Goal: Task Accomplishment & Management: Complete application form

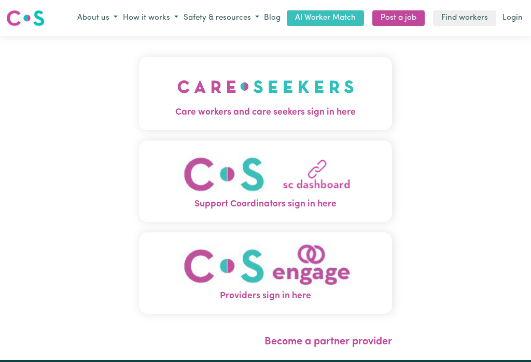
click at [278, 85] on img "Care workers and care seekers sign in here" at bounding box center [265, 86] width 177 height 38
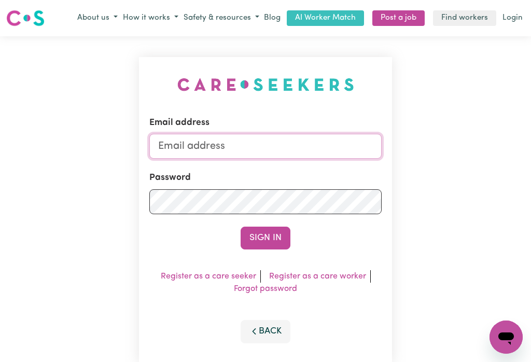
click at [201, 143] on input "Email address" at bounding box center [265, 146] width 232 height 25
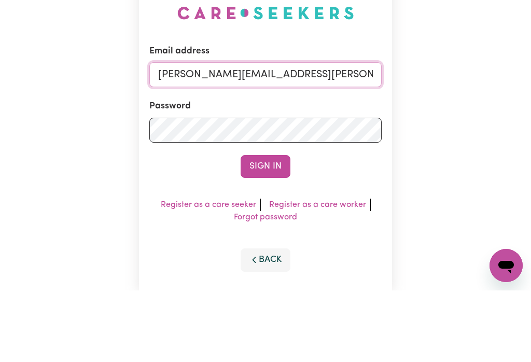
type input "[PERSON_NAME][EMAIL_ADDRESS][PERSON_NAME][DOMAIN_NAME]"
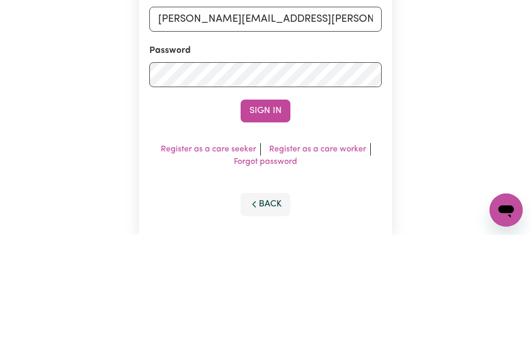
click at [275, 227] on button "Sign In" at bounding box center [266, 238] width 50 height 23
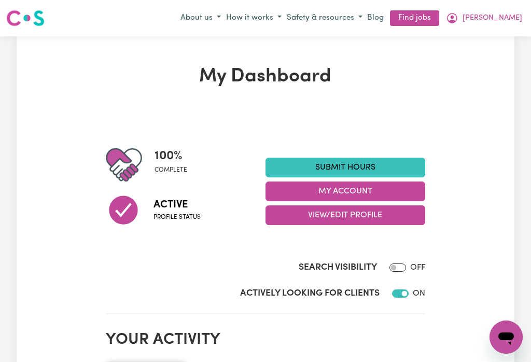
click at [319, 189] on button "My Account" at bounding box center [346, 192] width 160 height 20
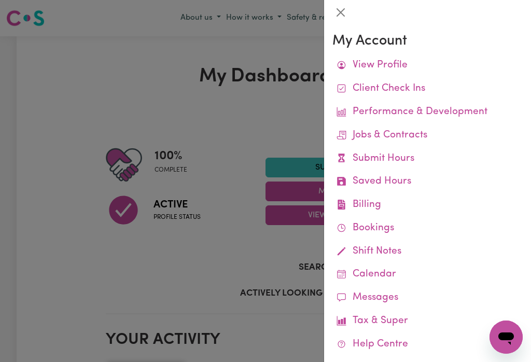
click at [0, 0] on link "Remittances" at bounding box center [0, 0] width 0 height 0
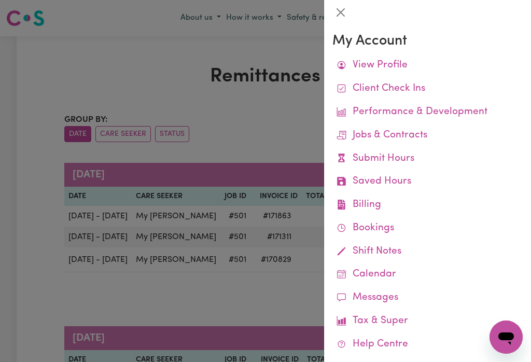
click at [340, 9] on button "Close" at bounding box center [340, 12] width 17 height 17
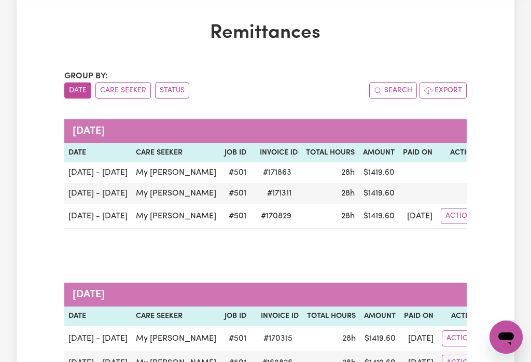
scroll to position [43, 0]
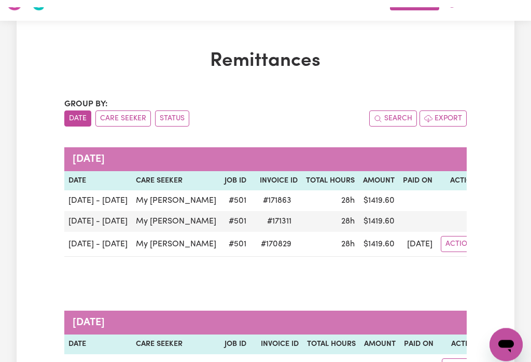
scroll to position [0, 0]
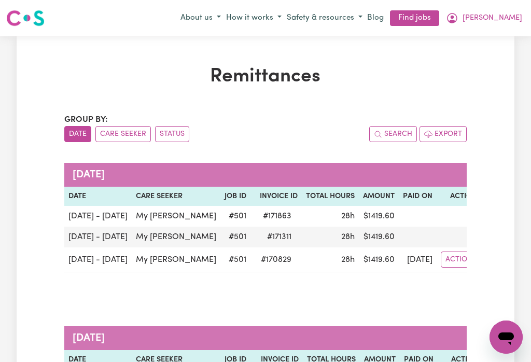
click at [518, 13] on span "[PERSON_NAME]" at bounding box center [493, 17] width 60 height 11
click at [484, 53] on link "My Dashboard" at bounding box center [483, 58] width 82 height 20
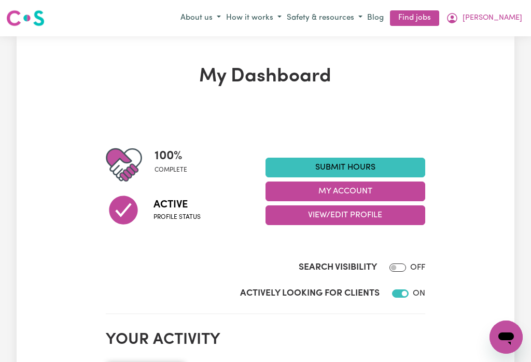
click at [372, 189] on button "My Account" at bounding box center [346, 192] width 160 height 20
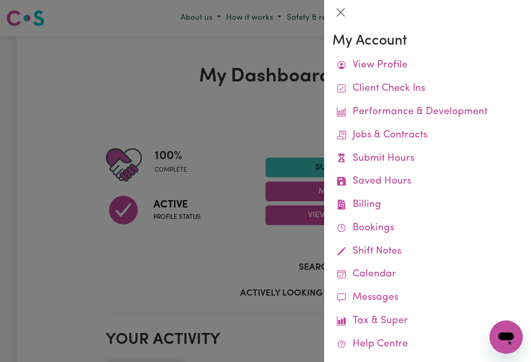
click at [0, 0] on link "Job Reports" at bounding box center [0, 0] width 0 height 0
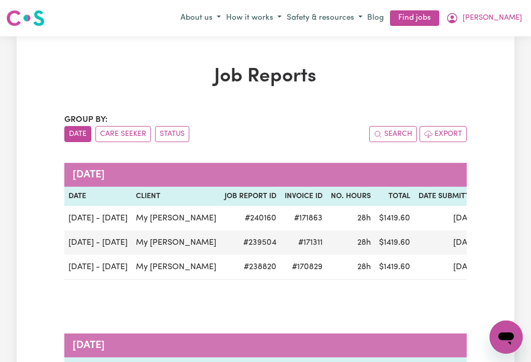
click at [519, 19] on button "[PERSON_NAME]" at bounding box center [483, 18] width 81 height 18
click at [487, 49] on link "My Dashboard" at bounding box center [483, 58] width 82 height 20
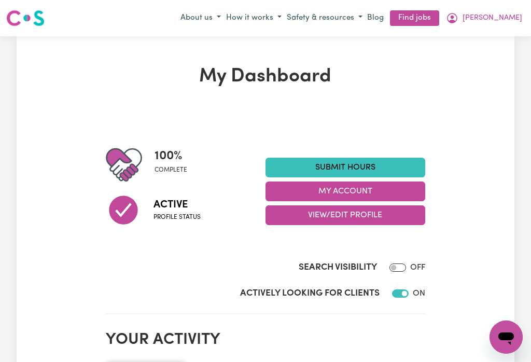
click at [351, 280] on div "Actively Looking for Clients ON" at bounding box center [265, 291] width 319 height 26
click at [381, 158] on link "Submit Hours" at bounding box center [346, 168] width 160 height 20
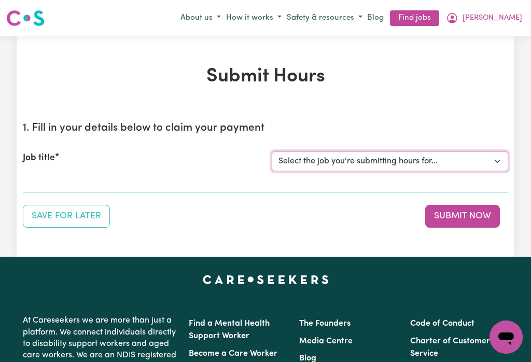
click at [399, 154] on select "Select the job you're submitting hours for... [My [PERSON_NAME]] [DEMOGRAPHIC_D…" at bounding box center [390, 161] width 236 height 20
select select "501"
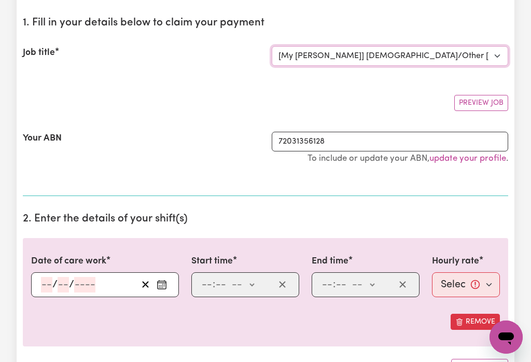
scroll to position [120, 0]
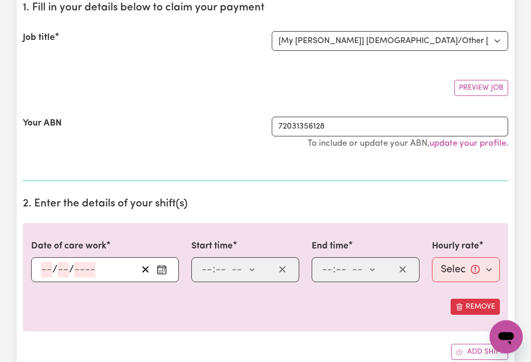
click at [163, 269] on icon "Enter the date of care work" at bounding box center [162, 270] width 10 height 10
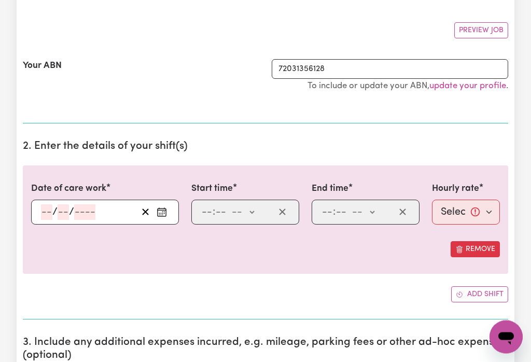
scroll to position [178, 0]
click at [167, 214] on icon "Enter the date of care work" at bounding box center [162, 212] width 10 height 10
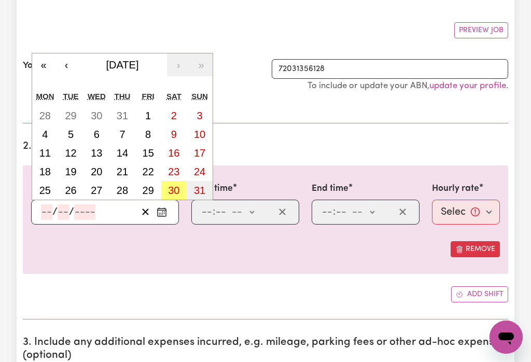
click at [204, 169] on abbr "24" at bounding box center [199, 171] width 11 height 11
type input "[DATE]"
type input "24"
type input "8"
type input "2025"
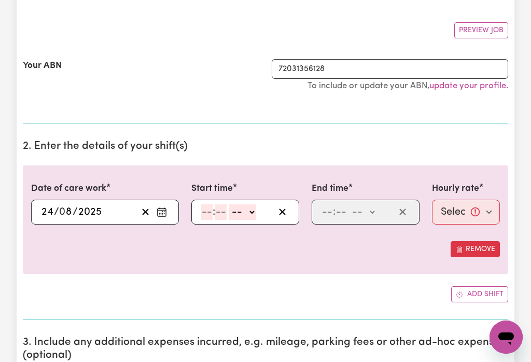
click at [206, 211] on input "number" at bounding box center [206, 212] width 11 height 16
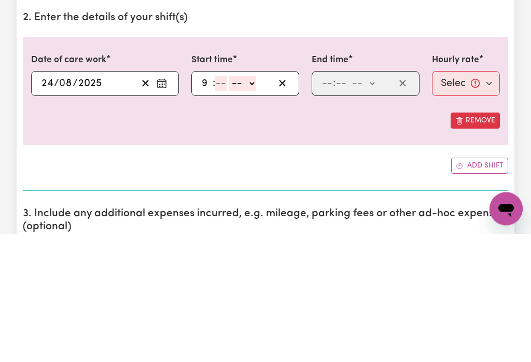
type input "9"
type input "0"
click at [250, 204] on select "-- am pm" at bounding box center [241, 212] width 27 height 16
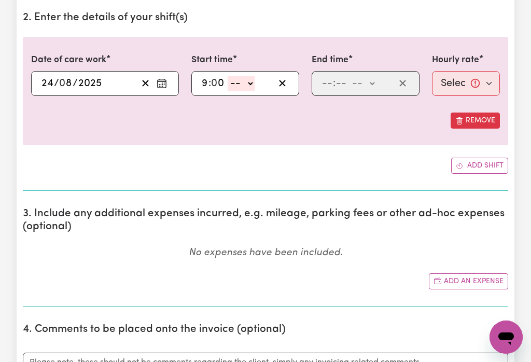
select select "am"
type input "09:00"
click at [330, 78] on input "number" at bounding box center [327, 84] width 11 height 16
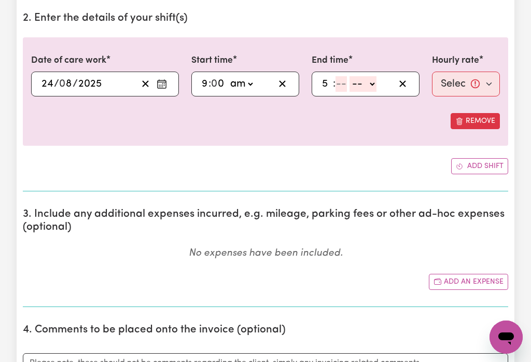
type input "5"
type input "0"
click at [374, 79] on select "-- am pm" at bounding box center [361, 84] width 27 height 16
select select "pm"
type input "17:00"
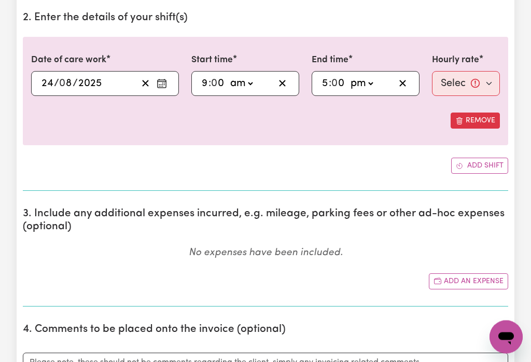
scroll to position [306, 0]
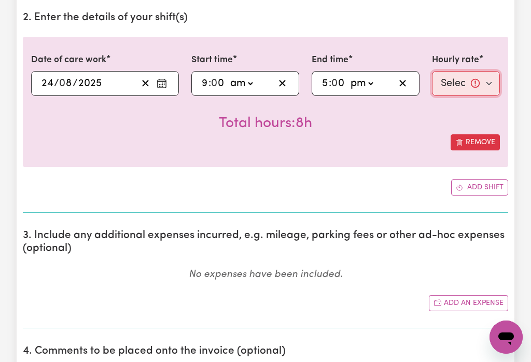
click at [466, 77] on select "Select rate... $50.00 (Weekday) $70.00 ([DATE])" at bounding box center [466, 83] width 68 height 25
select select "70-[DATE]"
click at [482, 183] on button "Add shift" at bounding box center [479, 187] width 57 height 16
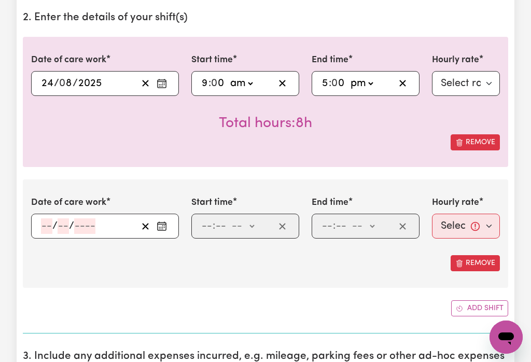
click at [165, 222] on icon "Enter the date of care work" at bounding box center [162, 226] width 10 height 10
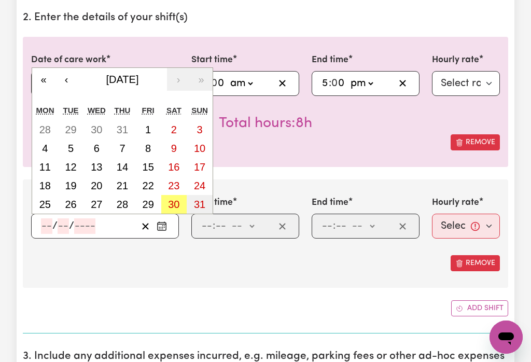
click at [47, 205] on abbr "25" at bounding box center [44, 204] width 11 height 11
type input "[DATE]"
type input "25"
type input "8"
type input "2025"
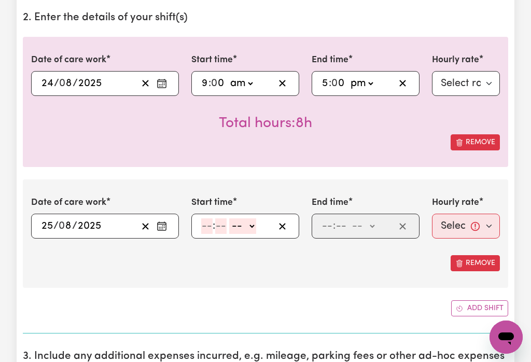
click at [205, 225] on input "number" at bounding box center [206, 226] width 11 height 16
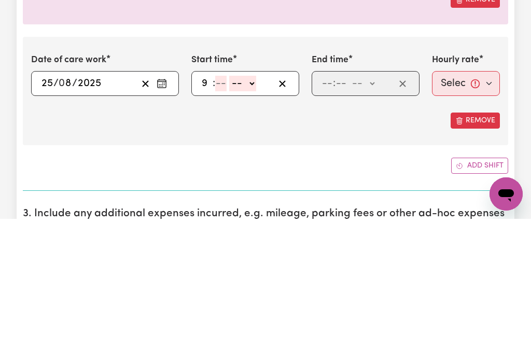
type input "9"
type input "0"
click at [250, 219] on select "-- am pm" at bounding box center [241, 227] width 27 height 16
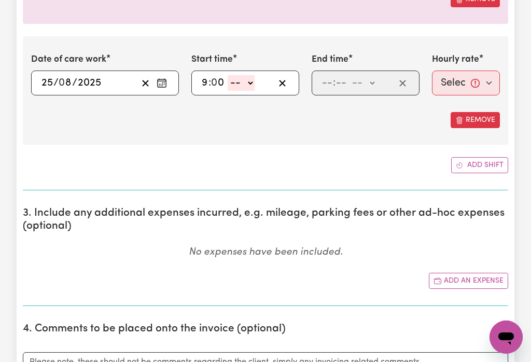
select select "am"
type input "09:00"
click at [330, 79] on input "number" at bounding box center [327, 83] width 11 height 16
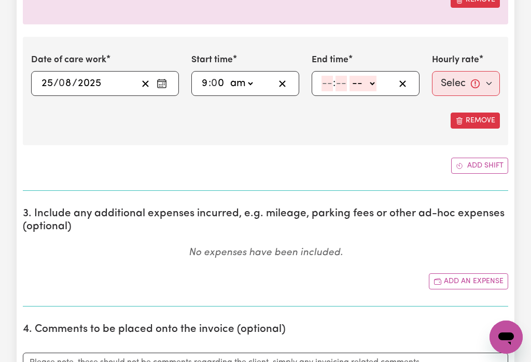
type input "2"
type input "0"
click at [365, 80] on select "-- am pm" at bounding box center [360, 84] width 27 height 16
select select "pm"
type input "14:00"
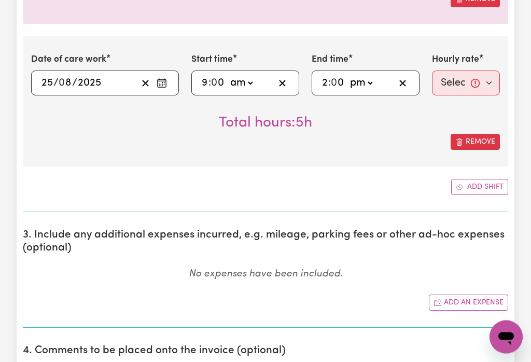
scroll to position [450, 0]
click at [459, 77] on select "Select rate... $50.00 (Weekday) $70.00 ([DATE])" at bounding box center [466, 83] width 68 height 25
select select "50-Weekday"
click at [484, 183] on button "Add shift" at bounding box center [479, 187] width 57 height 16
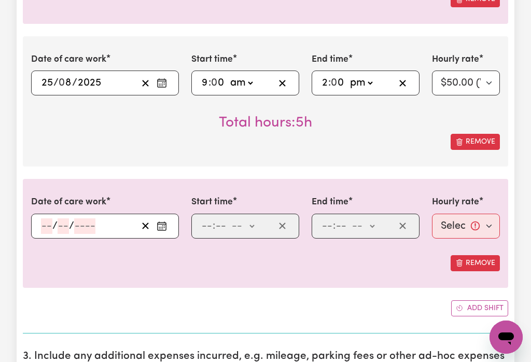
click at [165, 220] on button "Enter the date of care work" at bounding box center [162, 226] width 17 height 16
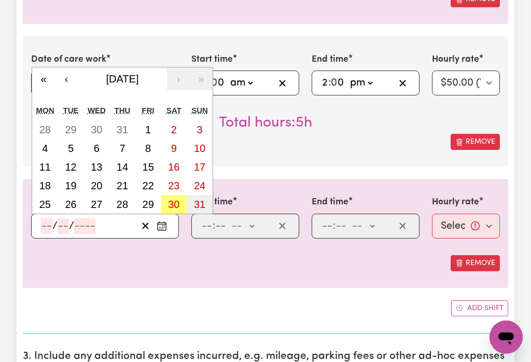
click at [75, 203] on abbr "26" at bounding box center [70, 204] width 11 height 11
type input "[DATE]"
type input "26"
type input "8"
type input "2025"
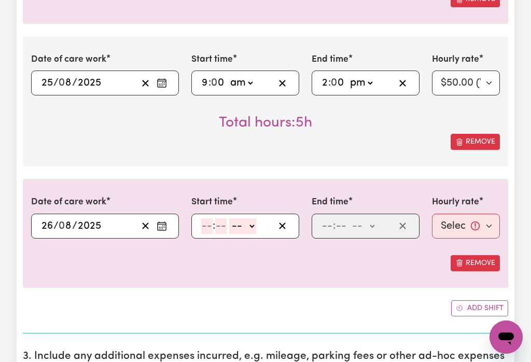
click at [212, 232] on input "number" at bounding box center [206, 226] width 11 height 16
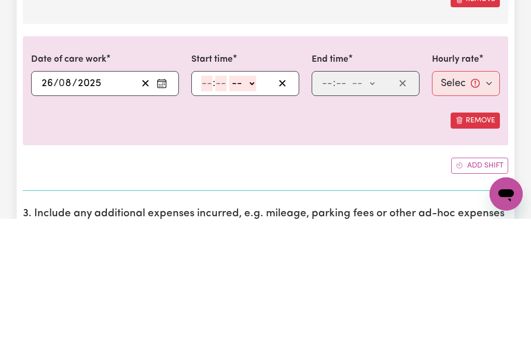
type input "9"
type input "0"
click at [253, 219] on select "-- am pm" at bounding box center [241, 227] width 27 height 16
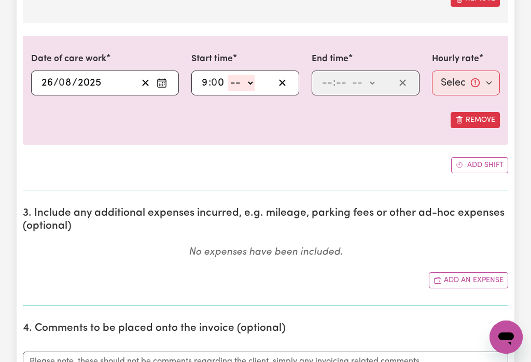
select select "am"
type input "09:00"
click at [331, 77] on input "number" at bounding box center [327, 83] width 11 height 16
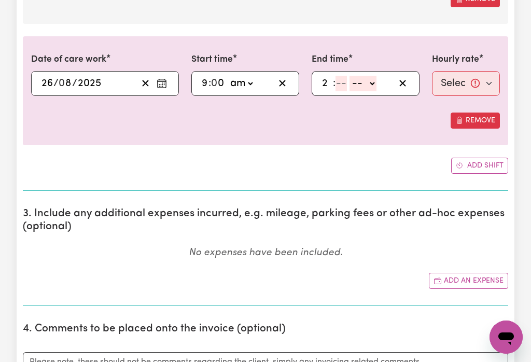
type input "2"
type input "0"
click at [374, 78] on select "-- am pm" at bounding box center [360, 84] width 27 height 16
select select "pm"
type input "14:00"
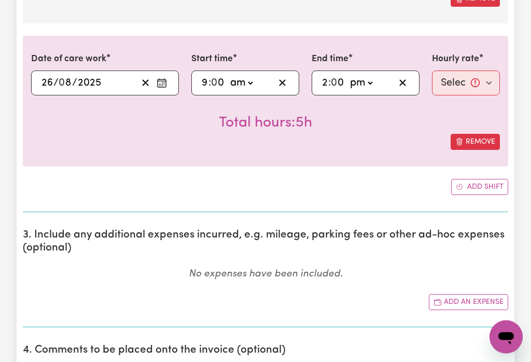
scroll to position [593, 0]
click at [463, 77] on select "Select rate... $50.00 (Weekday) $70.00 ([DATE])" at bounding box center [466, 83] width 68 height 25
select select "50-Weekday"
click at [480, 182] on button "Add shift" at bounding box center [479, 187] width 57 height 16
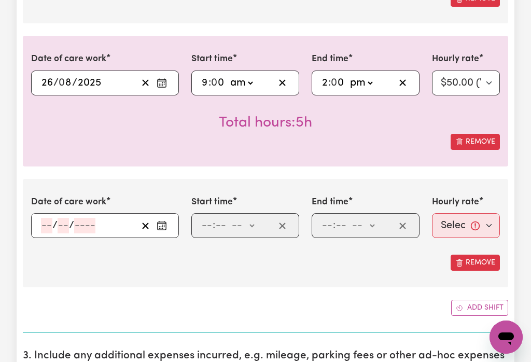
click at [160, 221] on icon "Enter the date of care work" at bounding box center [162, 225] width 10 height 10
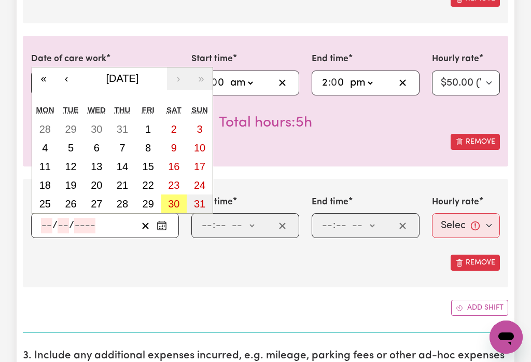
click at [125, 204] on abbr "28" at bounding box center [122, 203] width 11 height 11
type input "[DATE]"
type input "28"
type input "8"
type input "2025"
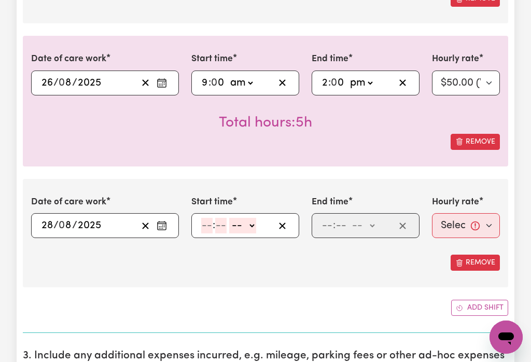
click at [208, 227] on input "number" at bounding box center [206, 226] width 11 height 16
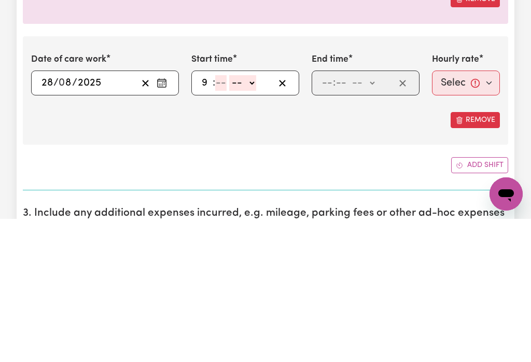
type input "9"
type input "0"
click at [255, 218] on select "-- am pm" at bounding box center [241, 226] width 27 height 16
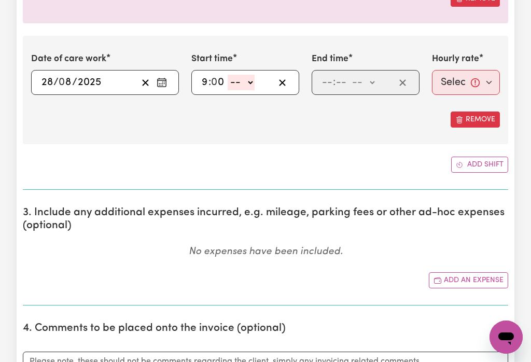
select select "am"
type input "09:00"
click at [330, 78] on input "number" at bounding box center [327, 83] width 11 height 16
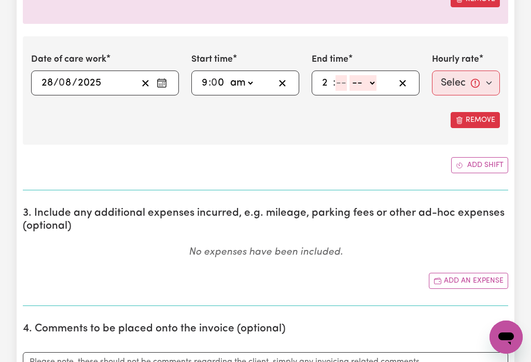
type input "2"
type input "0"
click at [370, 78] on select "-- am pm" at bounding box center [360, 83] width 27 height 16
select select "pm"
type input "14:00"
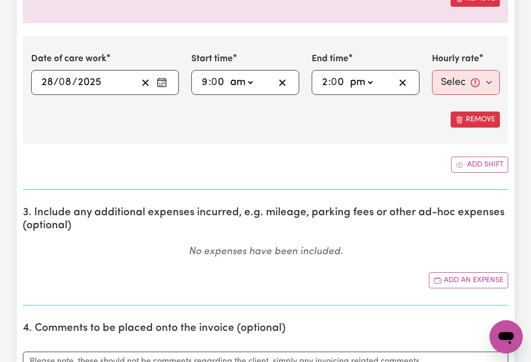
scroll to position [736, 0]
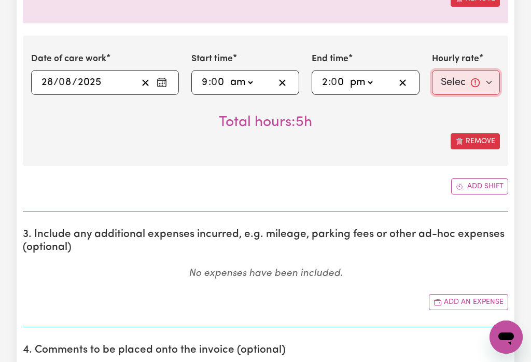
click at [462, 80] on select "Select rate... $50.00 (Weekday) $70.00 ([DATE])" at bounding box center [466, 82] width 68 height 25
select select "50-Weekday"
click at [481, 180] on button "Add shift" at bounding box center [479, 186] width 57 height 16
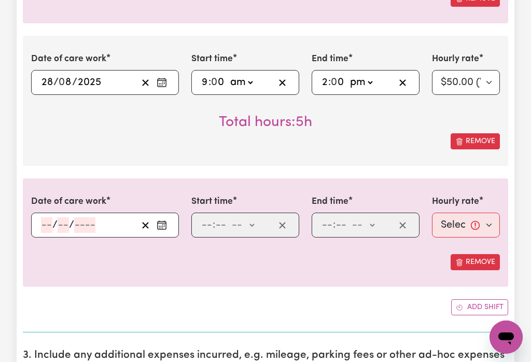
click at [167, 225] on icon "Enter the date of care work" at bounding box center [162, 225] width 10 height 10
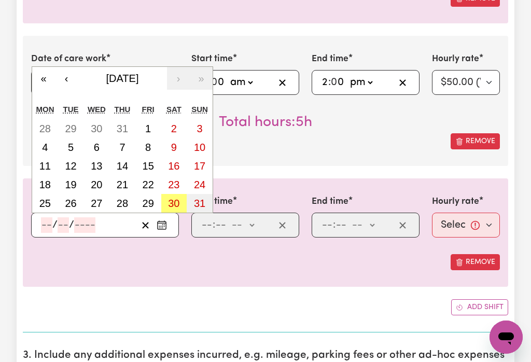
click at [152, 203] on abbr "29" at bounding box center [148, 203] width 11 height 11
type input "[DATE]"
type input "29"
type input "8"
type input "2025"
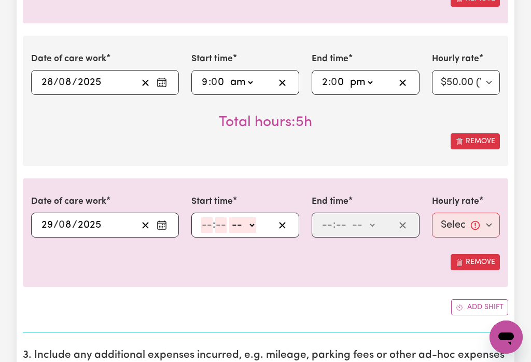
click at [210, 225] on input "number" at bounding box center [206, 225] width 11 height 16
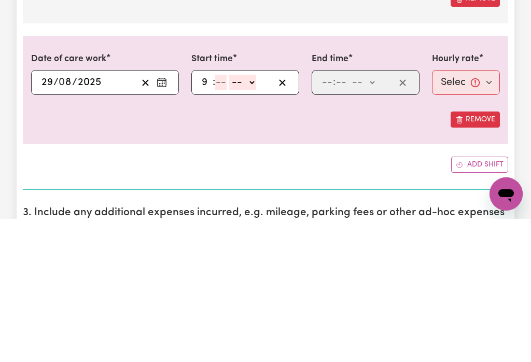
type input "9"
type input "0"
click at [255, 218] on select "-- am pm" at bounding box center [241, 226] width 27 height 16
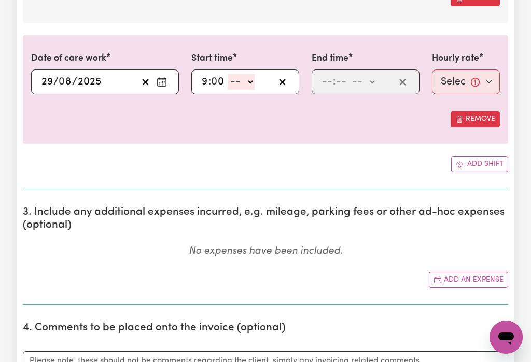
select select "am"
type input "09:00"
click at [330, 81] on input "number" at bounding box center [327, 82] width 11 height 16
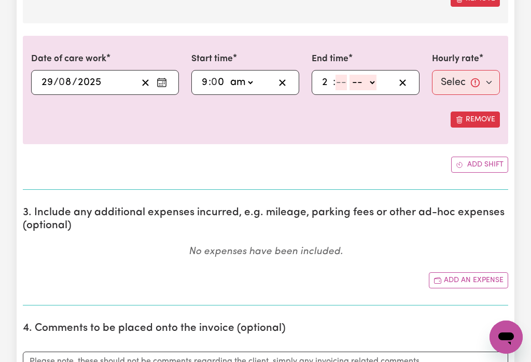
type input "2"
type input "0"
click at [374, 80] on select "-- am pm" at bounding box center [360, 83] width 27 height 16
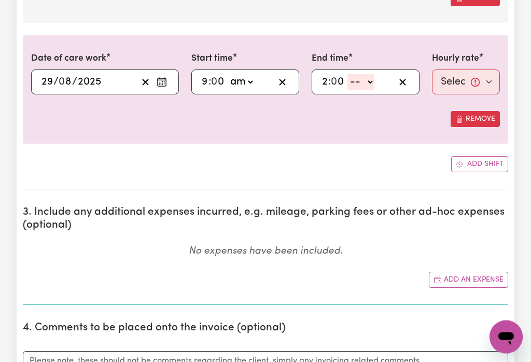
select select "pm"
type input "14:00"
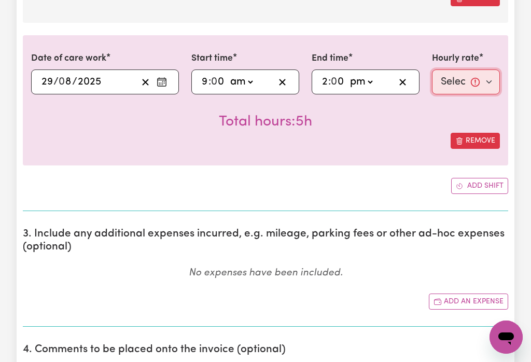
click at [462, 80] on select "Select rate... $50.00 (Weekday) $70.00 ([DATE])" at bounding box center [466, 81] width 68 height 25
select select "50-Weekday"
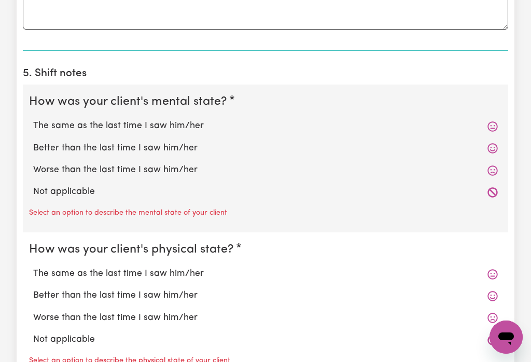
scroll to position [1316, 0]
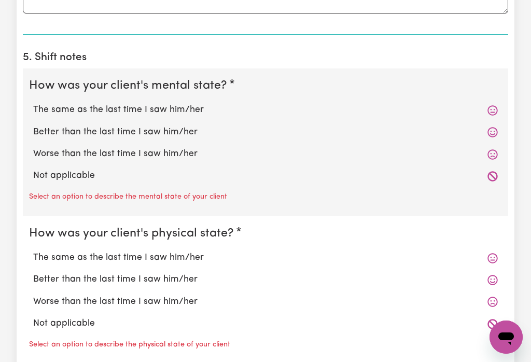
click at [170, 128] on label "Better than the last time I saw him/her" at bounding box center [265, 131] width 465 height 13
click at [33, 125] on input "Better than the last time I saw him/her" at bounding box center [33, 125] width 1 height 1
radio input "true"
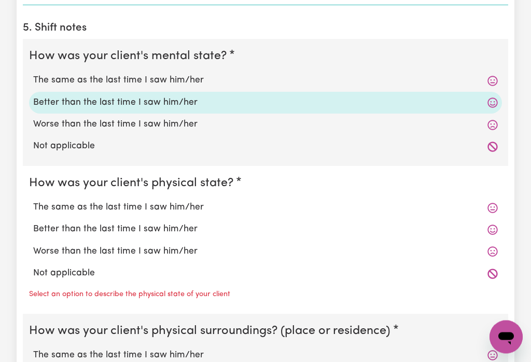
scroll to position [1348, 0]
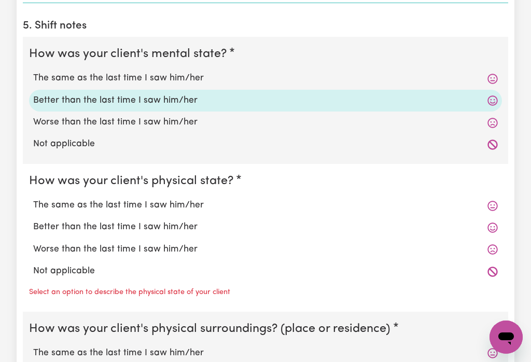
click at [186, 203] on label "The same as the last time I saw him/her" at bounding box center [265, 205] width 465 height 13
click at [33, 199] on input "The same as the last time I saw him/her" at bounding box center [33, 198] width 1 height 1
radio input "true"
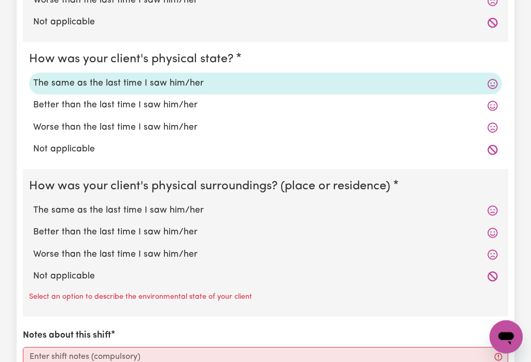
scroll to position [1472, 0]
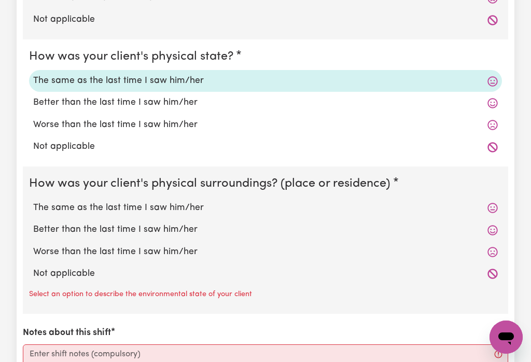
click at [189, 203] on label "The same as the last time I saw him/her" at bounding box center [265, 207] width 465 height 13
click at [33, 201] on input "The same as the last time I saw him/her" at bounding box center [33, 201] width 1 height 1
radio input "true"
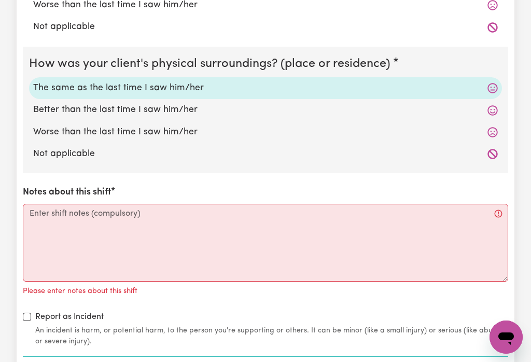
scroll to position [1600, 0]
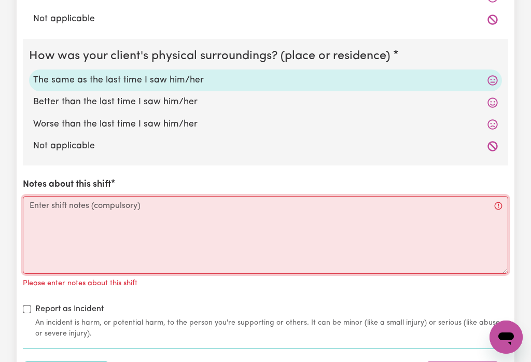
click at [218, 231] on textarea "Notes about this shift" at bounding box center [265, 235] width 485 height 78
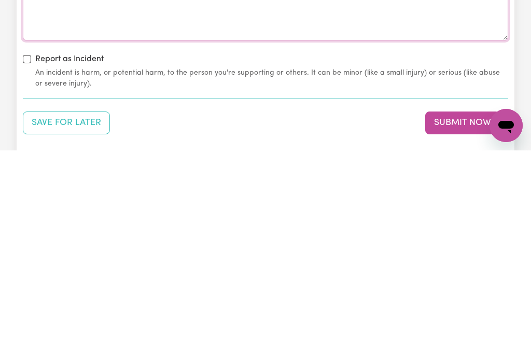
type textarea "The client is the same as the last time I saw her"
click at [345, 323] on div "Save for Later Submit Now" at bounding box center [265, 334] width 485 height 23
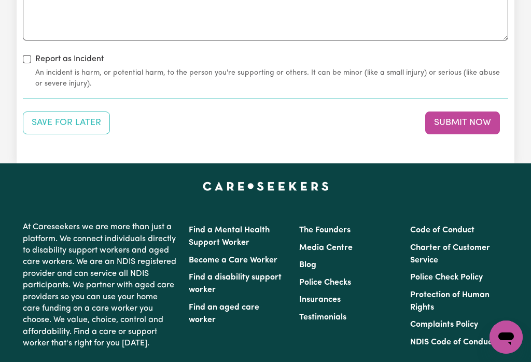
click at [454, 122] on button "Submit Now" at bounding box center [462, 122] width 75 height 23
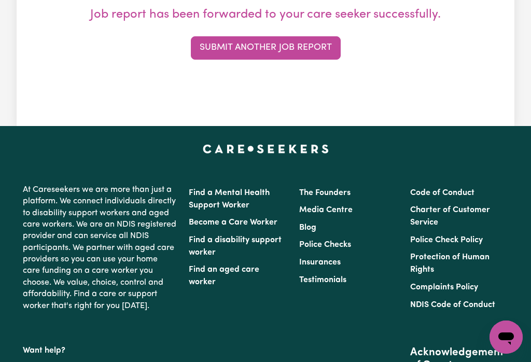
scroll to position [0, 0]
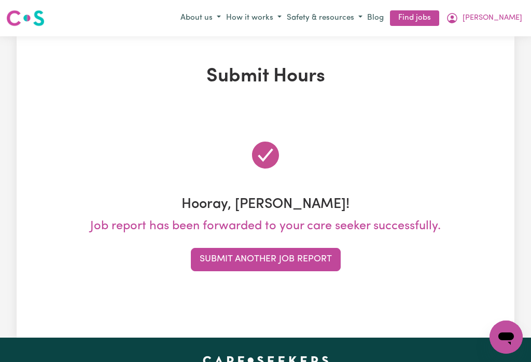
click at [514, 13] on span "[PERSON_NAME]" at bounding box center [493, 17] width 60 height 11
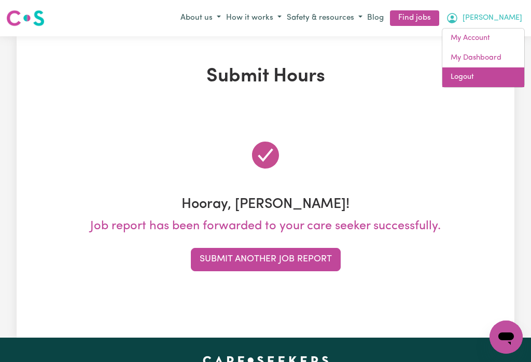
click at [460, 74] on link "Logout" at bounding box center [483, 77] width 82 height 20
